Goal: Information Seeking & Learning: Check status

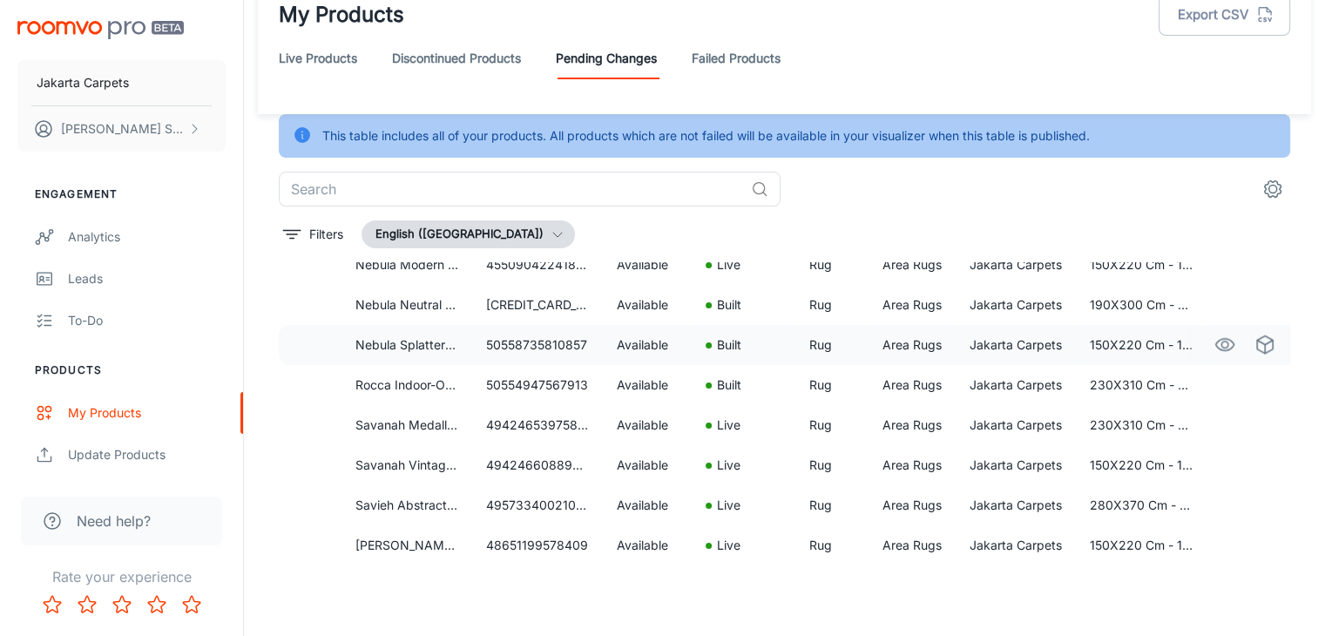
scroll to position [4073, 0]
click at [714, 47] on link "Failed Products" at bounding box center [735, 58] width 89 height 42
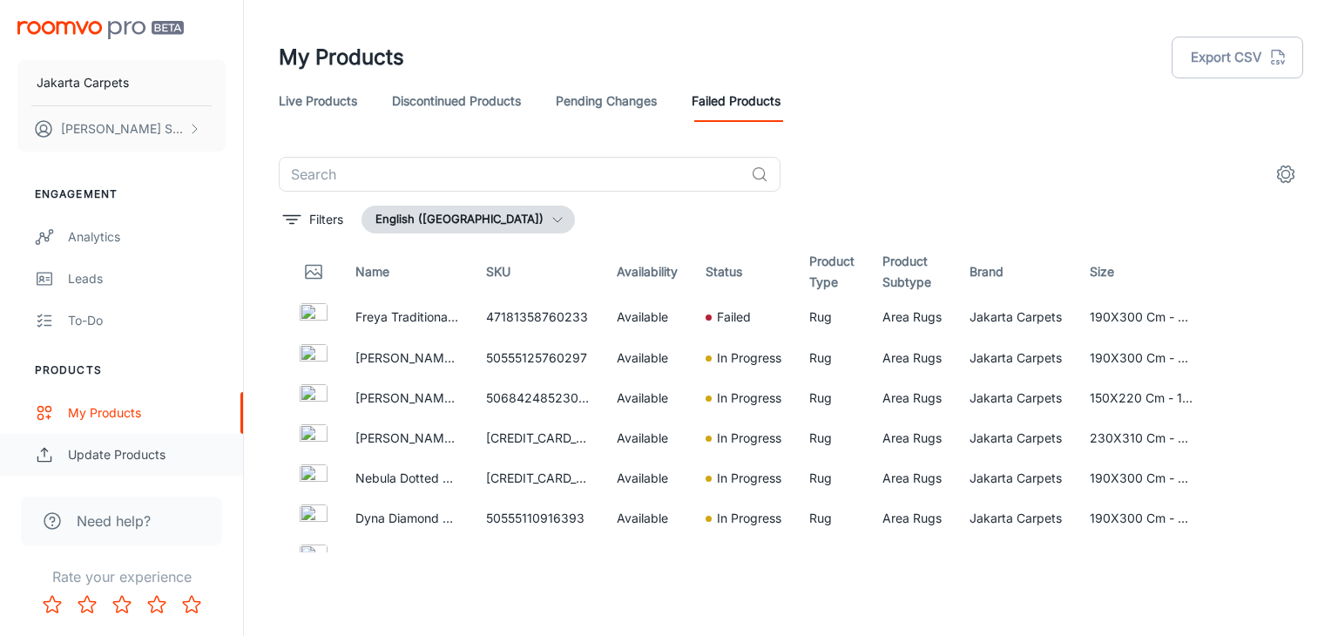
click at [123, 454] on div "Update Products" at bounding box center [147, 454] width 158 height 19
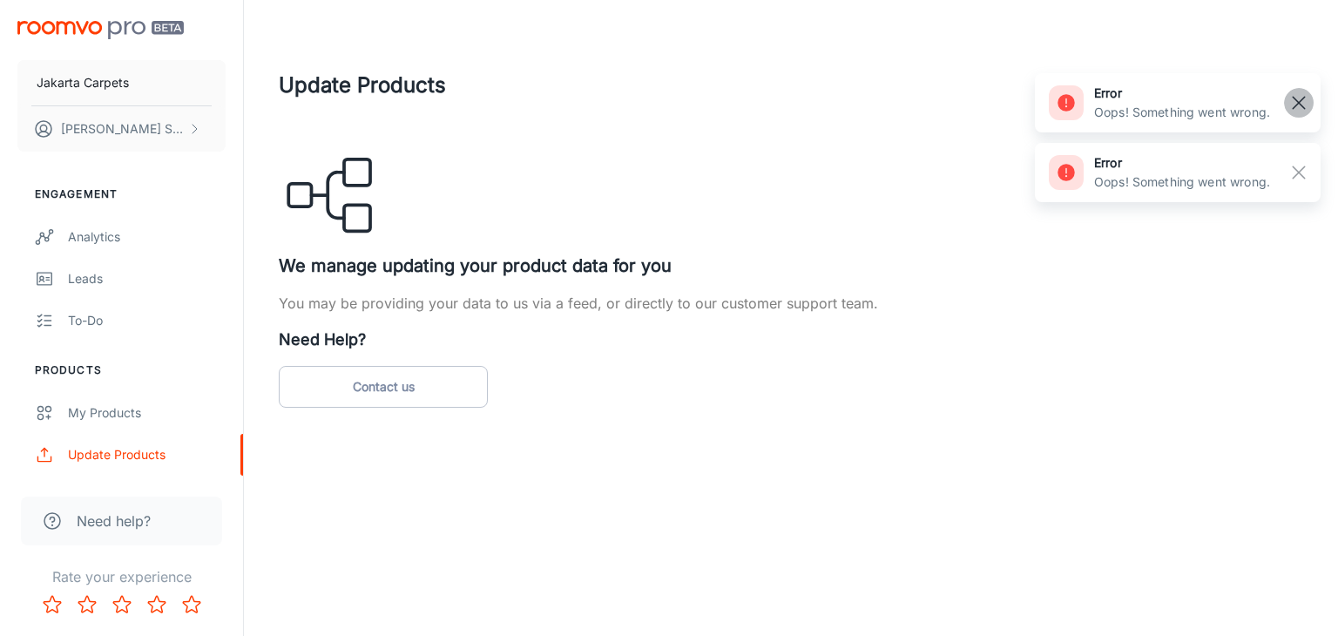
click at [1294, 105] on line "button" at bounding box center [1298, 103] width 12 height 12
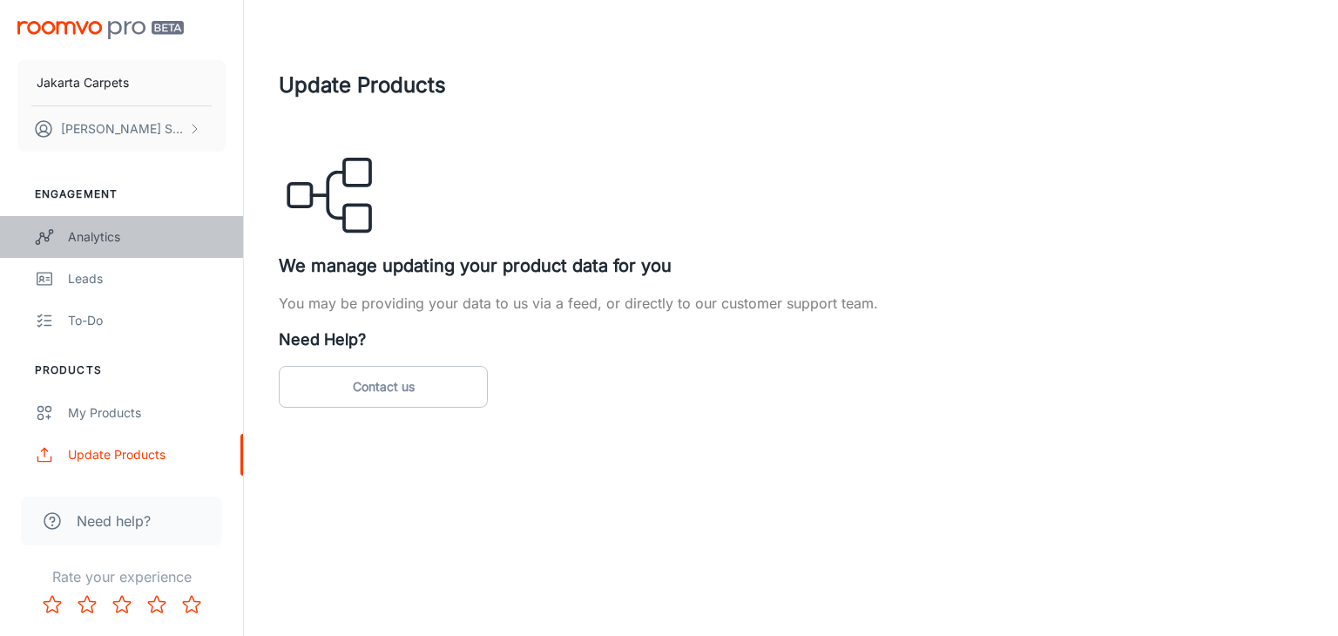
click at [106, 240] on div "Analytics" at bounding box center [147, 236] width 158 height 19
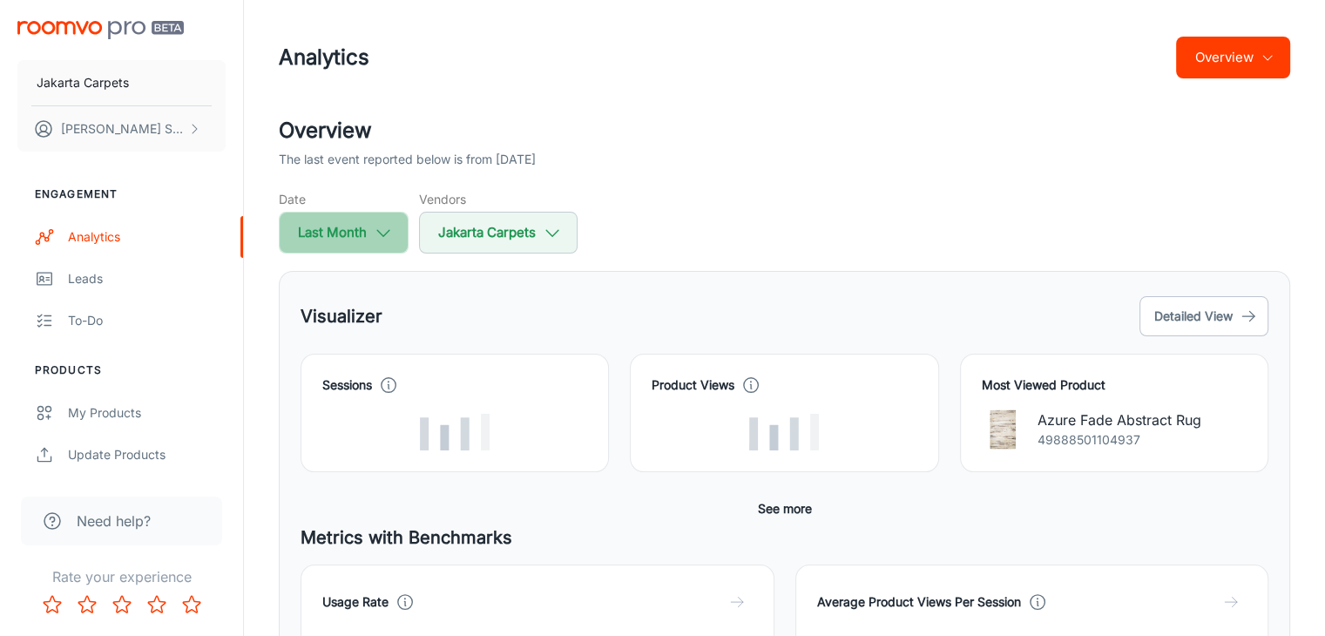
click at [390, 234] on icon "button" at bounding box center [383, 232] width 19 height 19
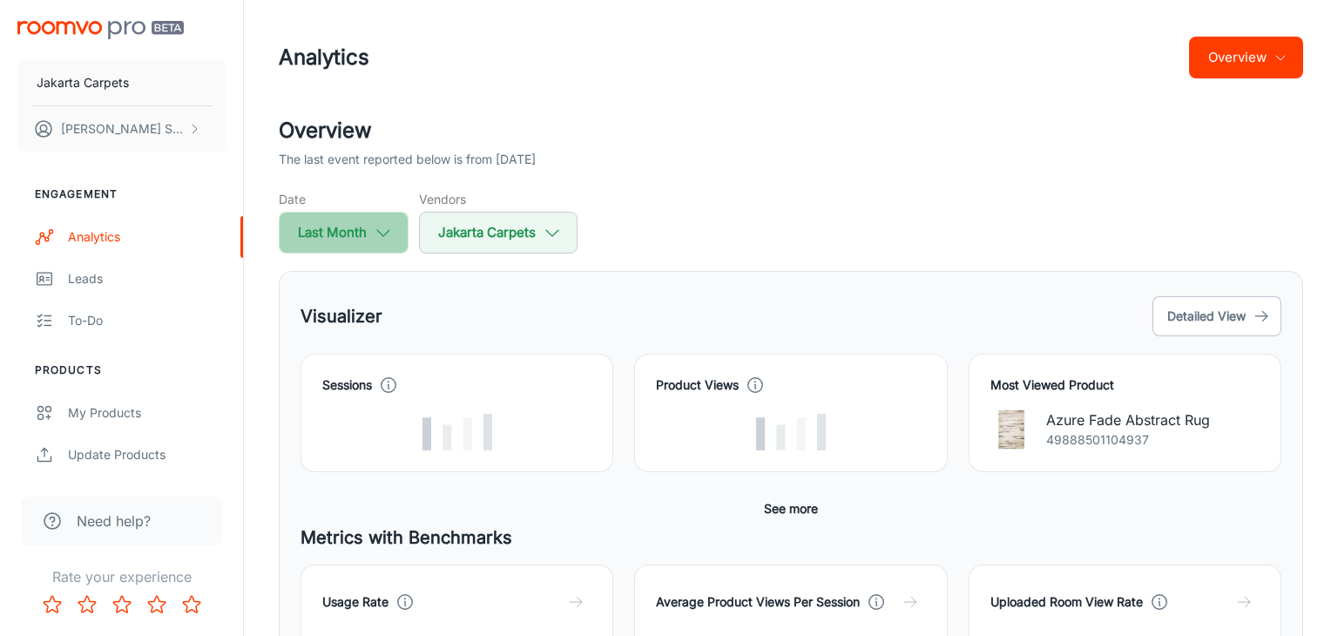
select select "7"
select select "2025"
select select "7"
select select "2025"
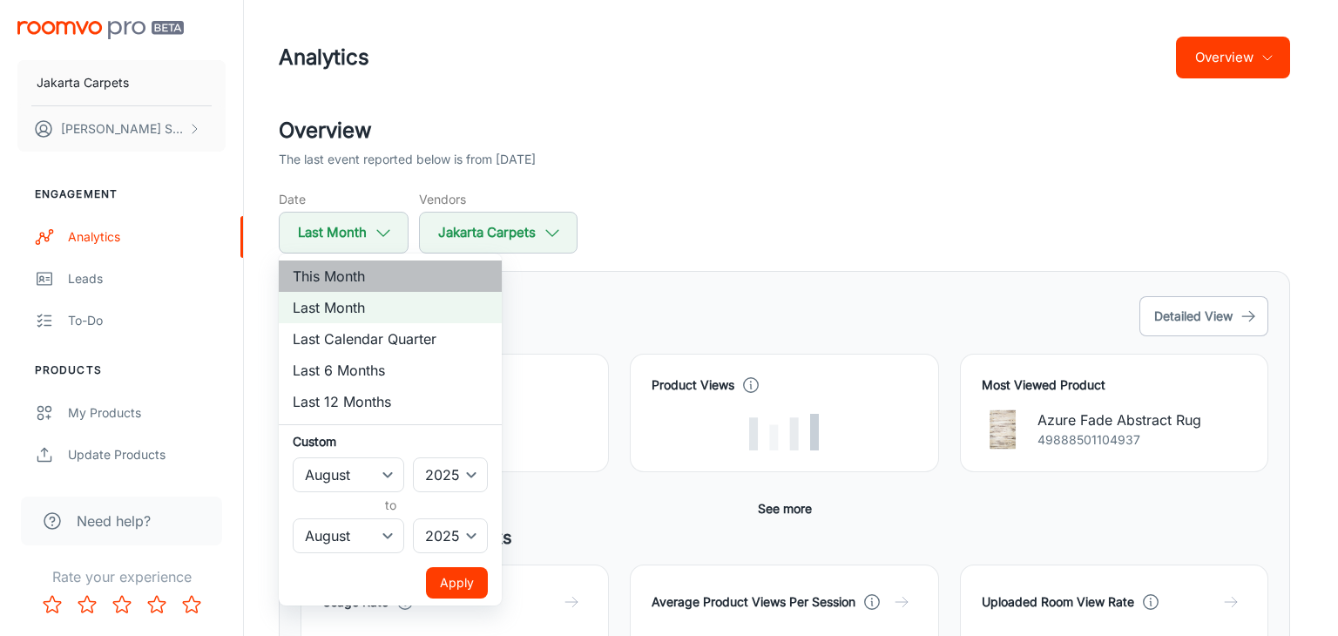
click at [371, 270] on li "This Month" at bounding box center [390, 275] width 223 height 31
select select "8"
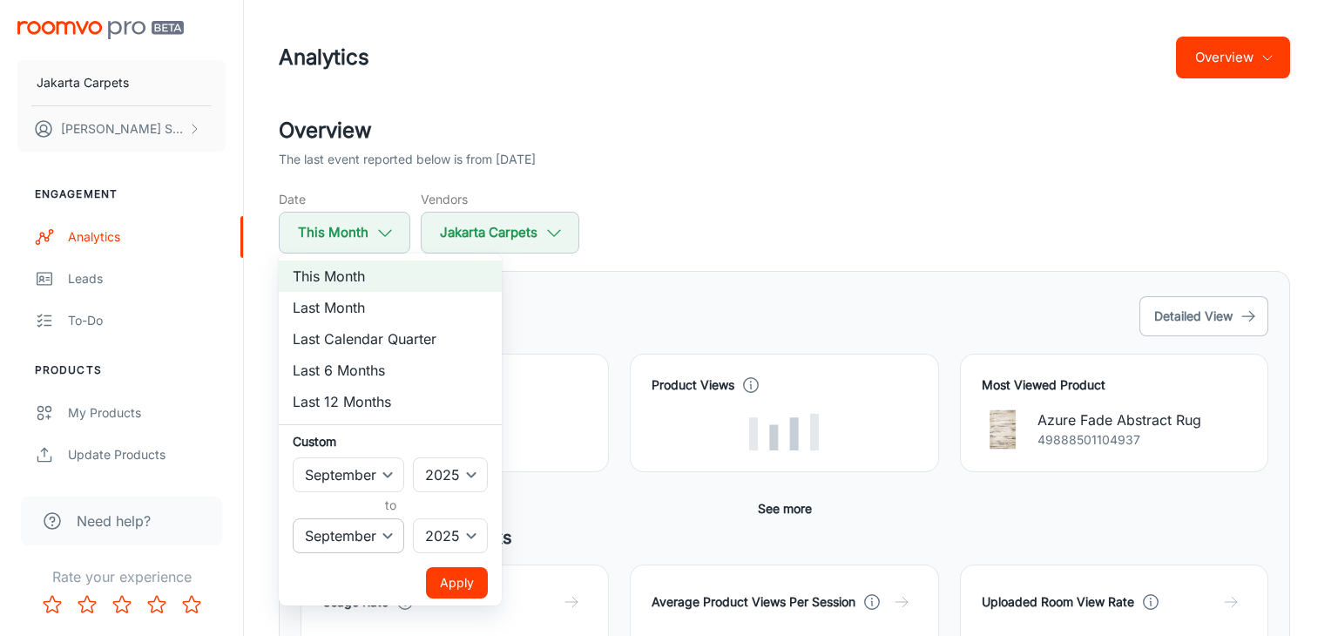
click at [401, 538] on select "January February March April May June July August September October November De…" at bounding box center [348, 535] width 111 height 35
click at [293, 518] on select "January February March April May June July August September October November De…" at bounding box center [348, 535] width 111 height 35
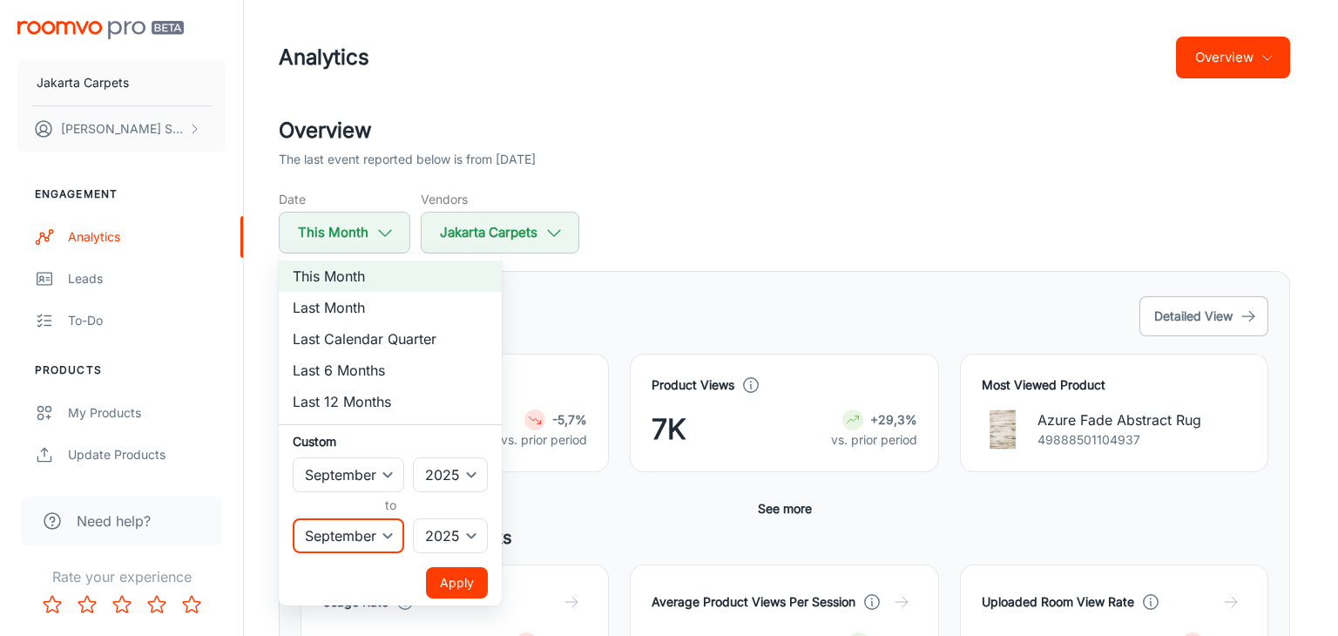
click at [453, 573] on button "Apply" at bounding box center [457, 582] width 62 height 31
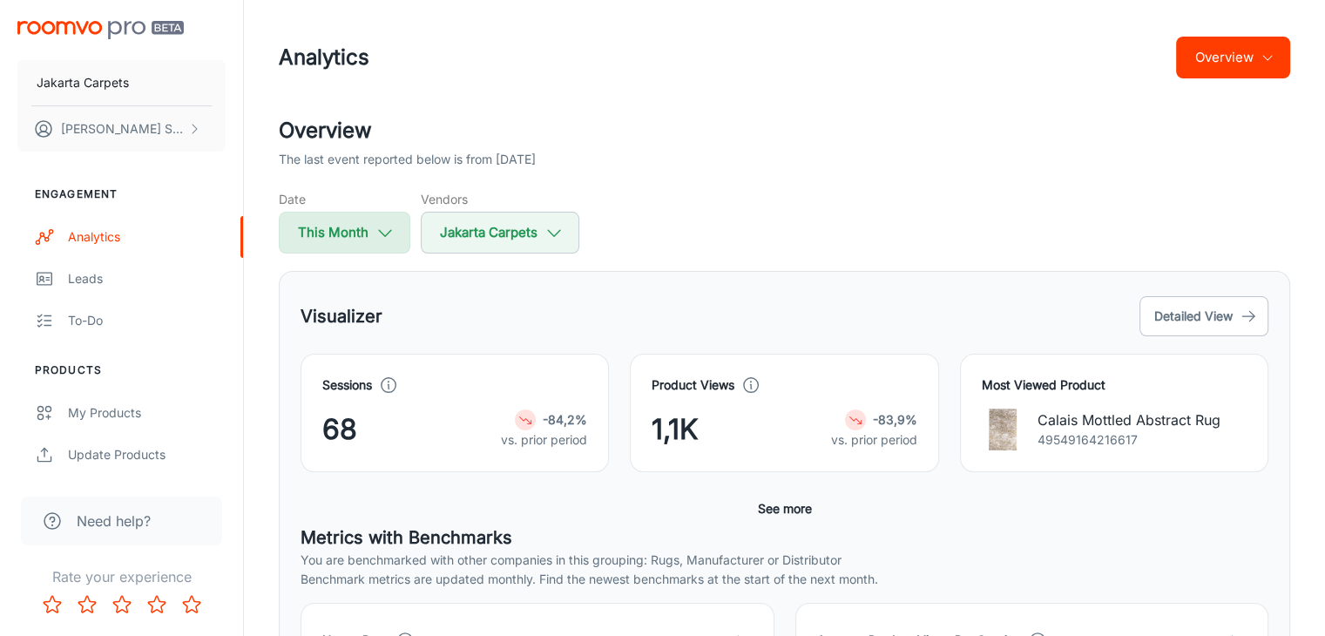
click at [388, 242] on button "This Month" at bounding box center [344, 233] width 131 height 42
select select "8"
select select "2025"
select select "8"
select select "2025"
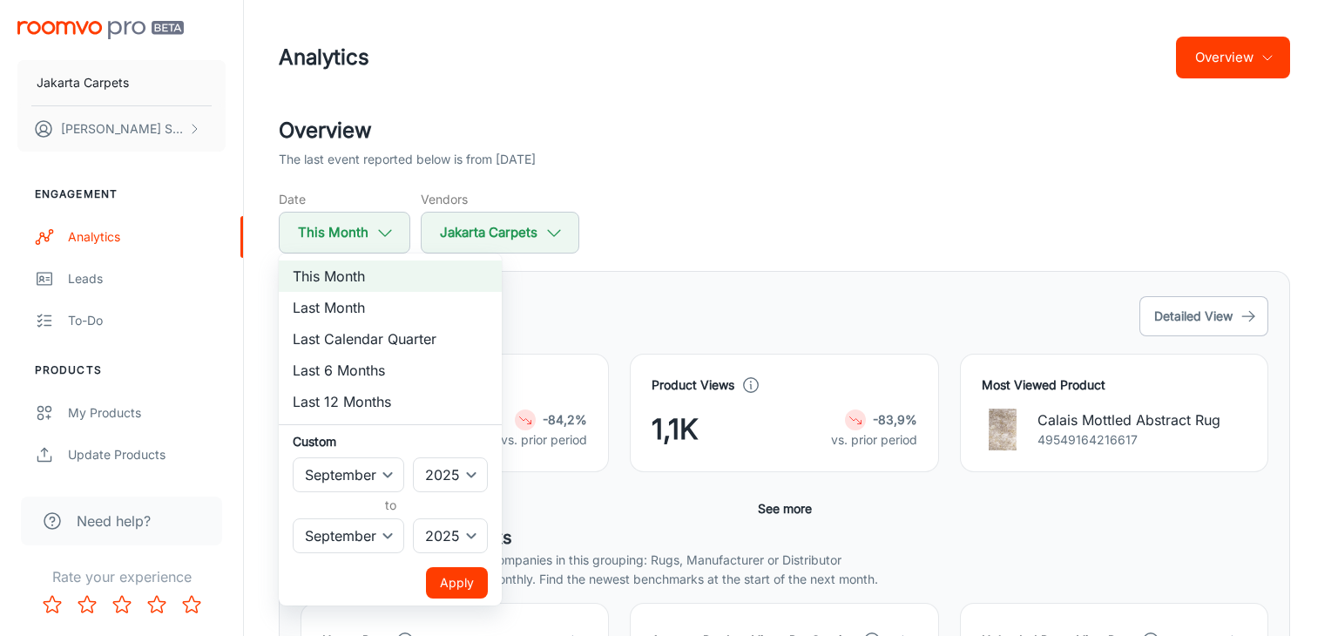
click at [368, 307] on li "Last Month" at bounding box center [390, 307] width 223 height 31
select select "7"
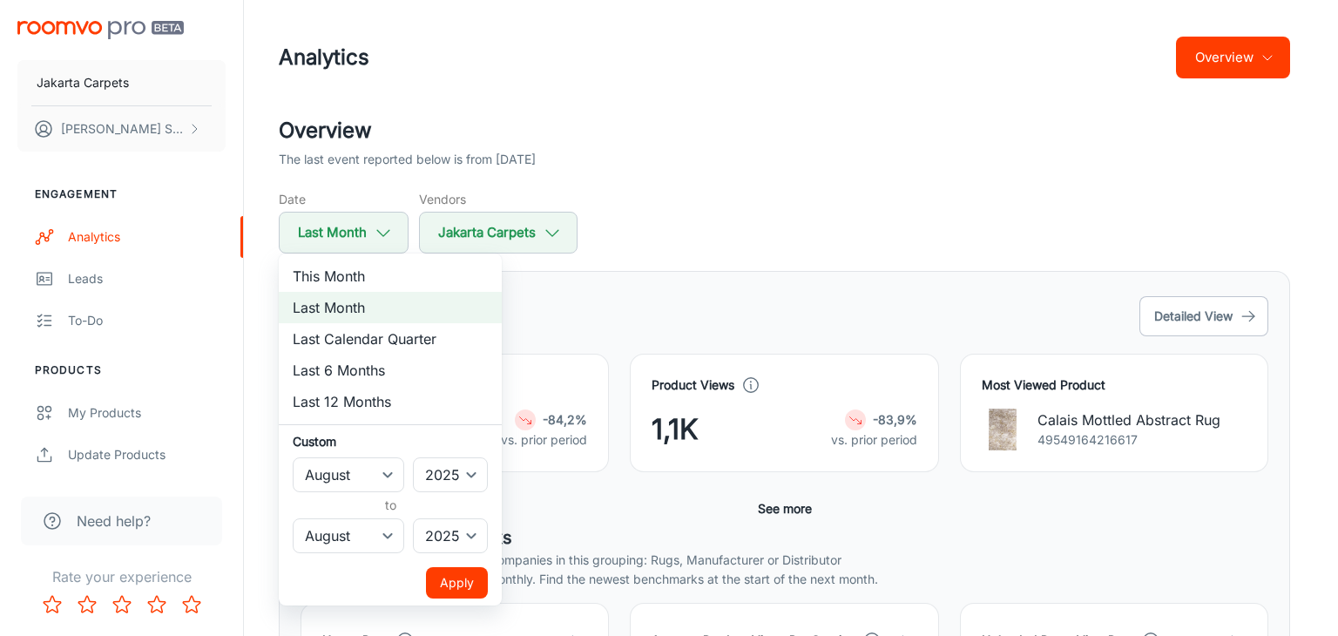
click at [447, 572] on button "Apply" at bounding box center [457, 582] width 62 height 31
